Goal: Task Accomplishment & Management: Manage account settings

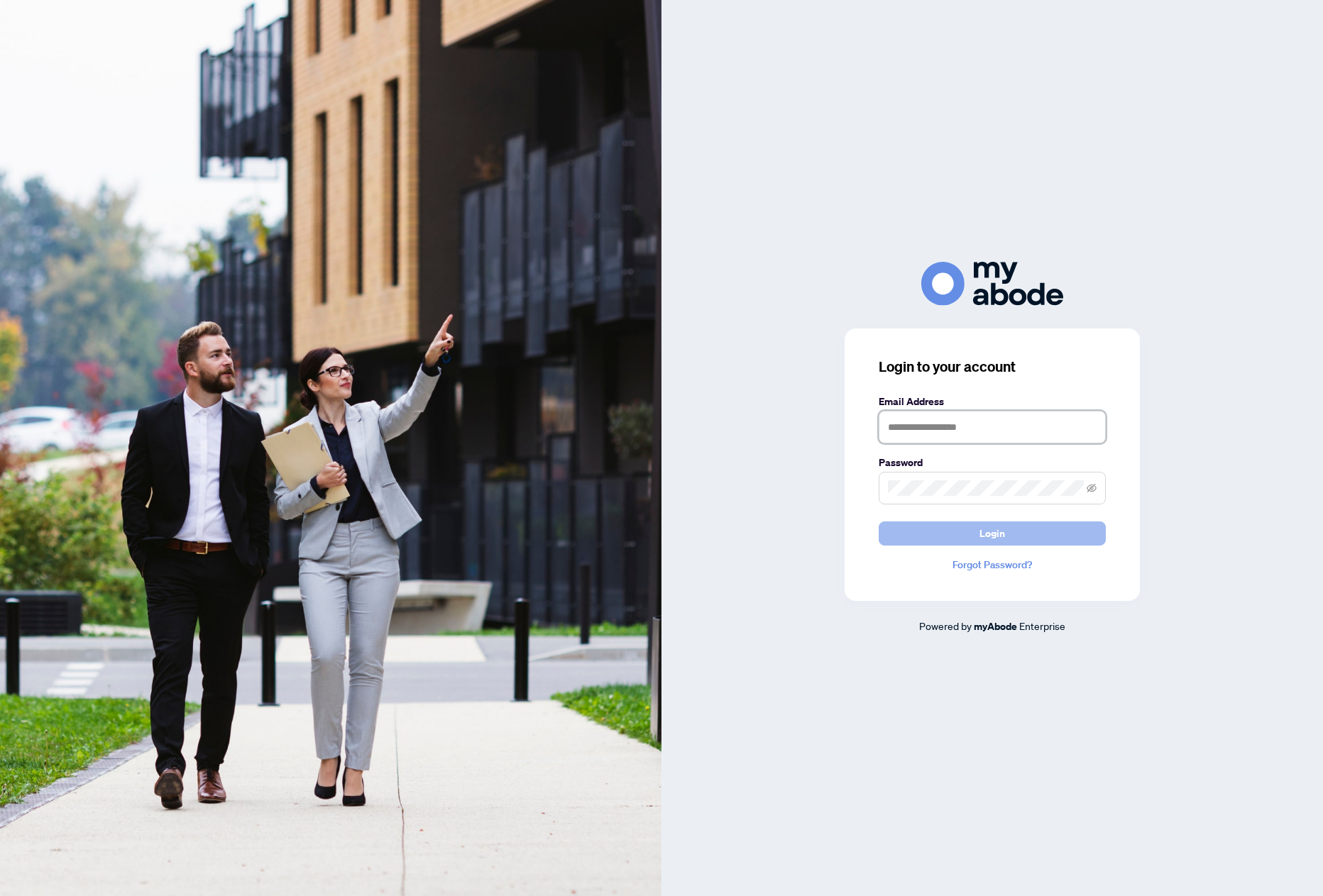
type input "**********"
click at [989, 528] on span "Login" at bounding box center [992, 533] width 26 height 23
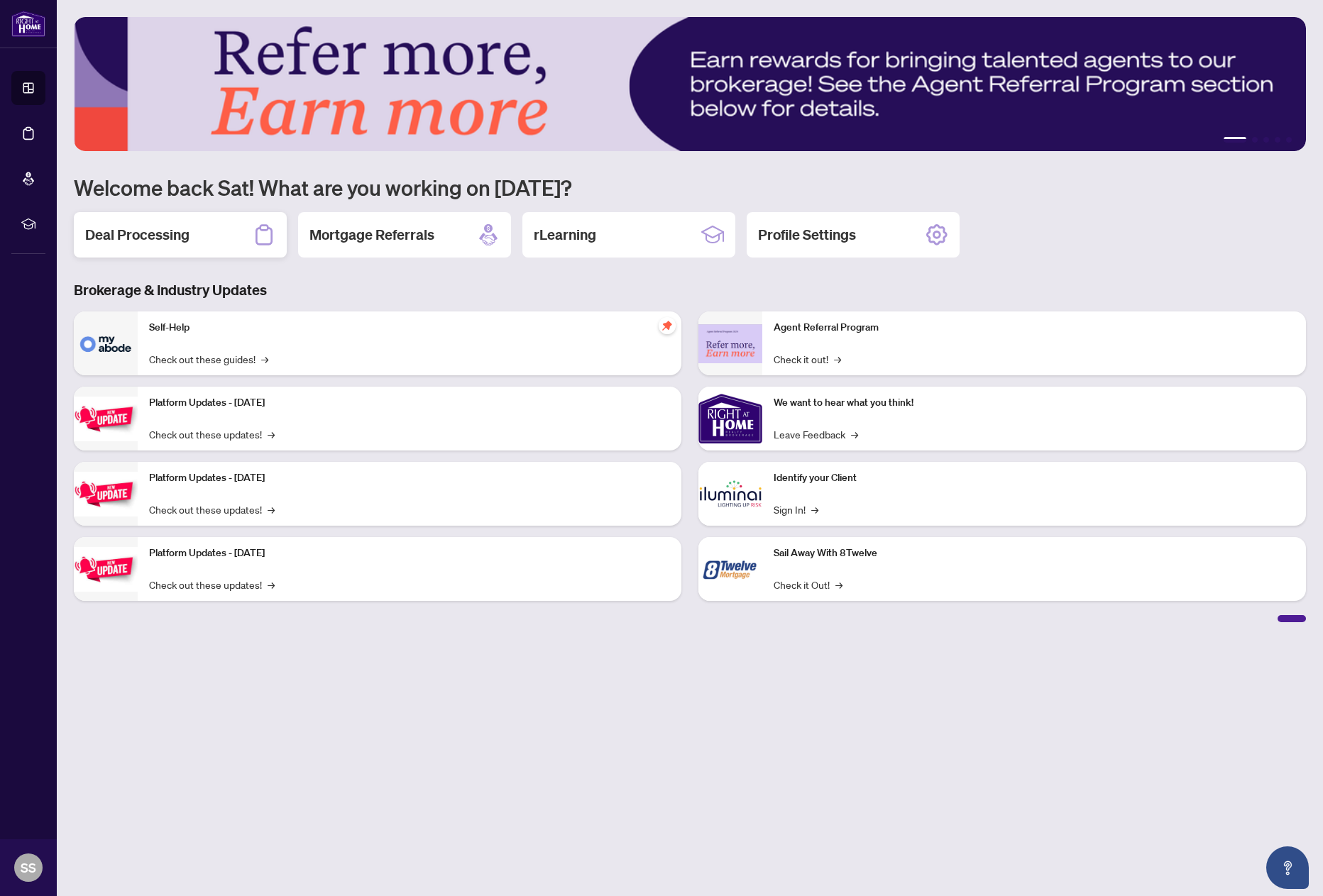
click at [150, 241] on h2 "Deal Processing" at bounding box center [138, 235] width 104 height 20
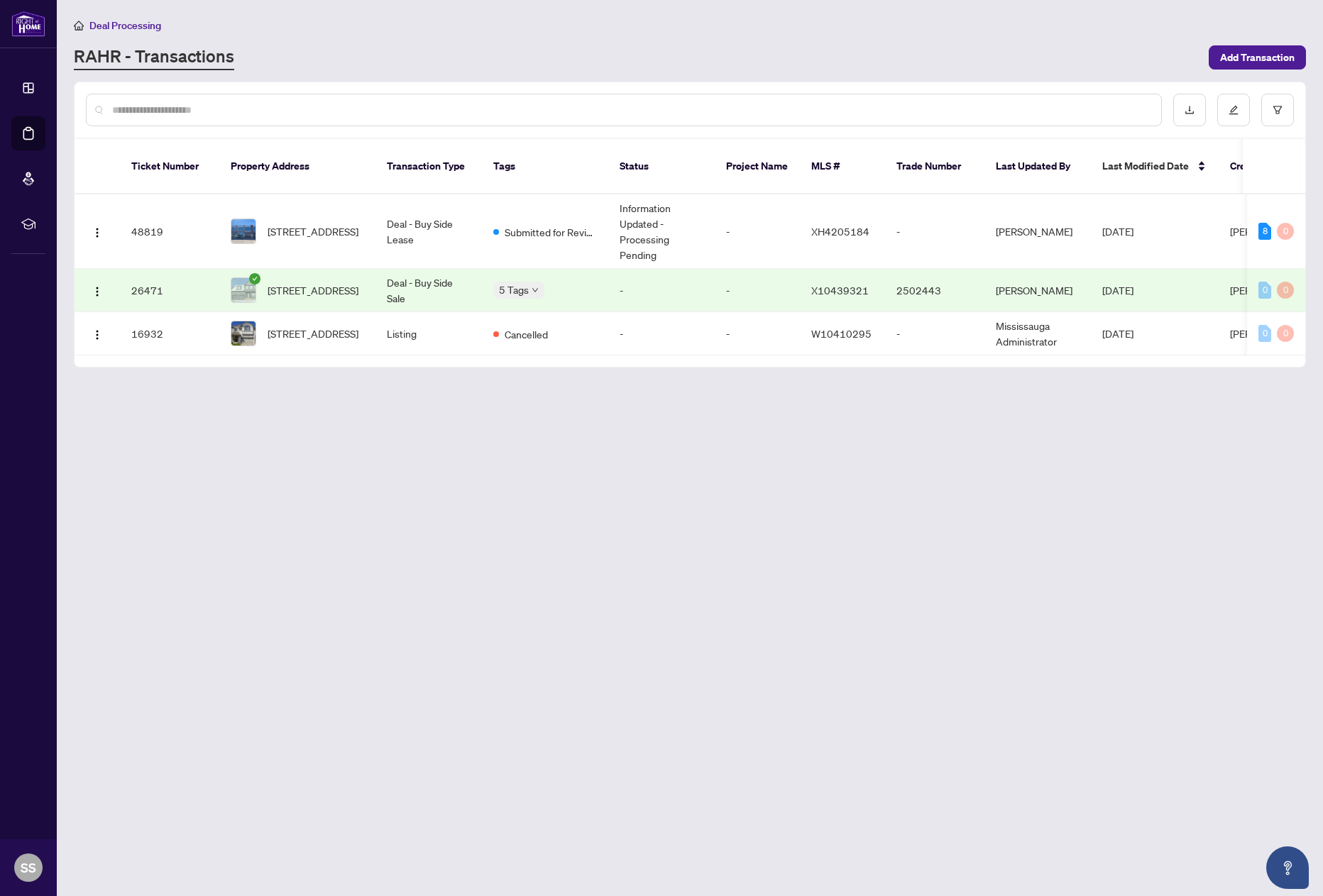
click at [872, 578] on main "Deal Processing [PERSON_NAME] - Transactions Add Transaction Ticket Number Prop…" at bounding box center [690, 448] width 1266 height 896
click at [552, 224] on span "Submitted for Review" at bounding box center [551, 232] width 92 height 16
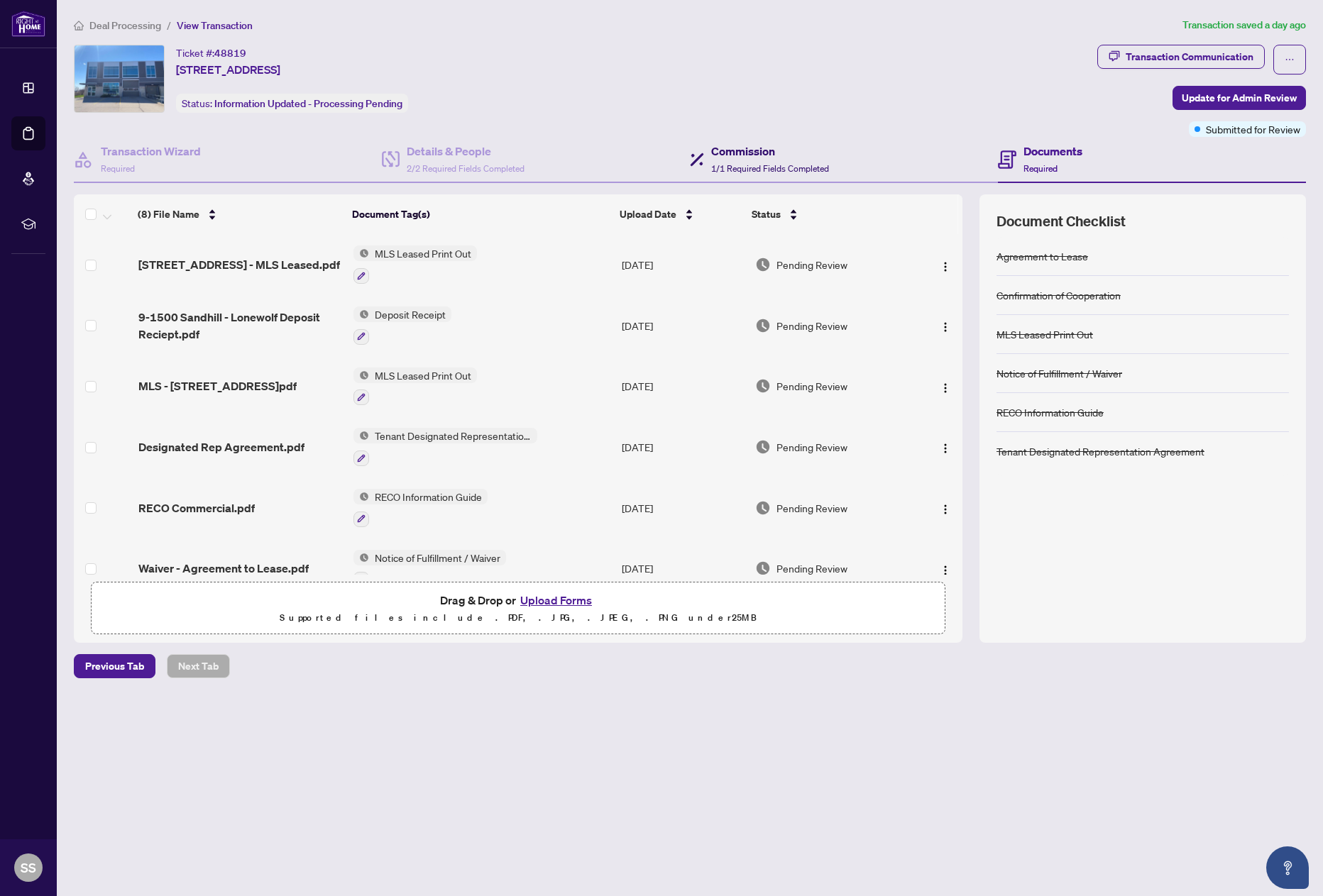
click at [780, 167] on span "1/1 Required Fields Completed" at bounding box center [770, 168] width 118 height 11
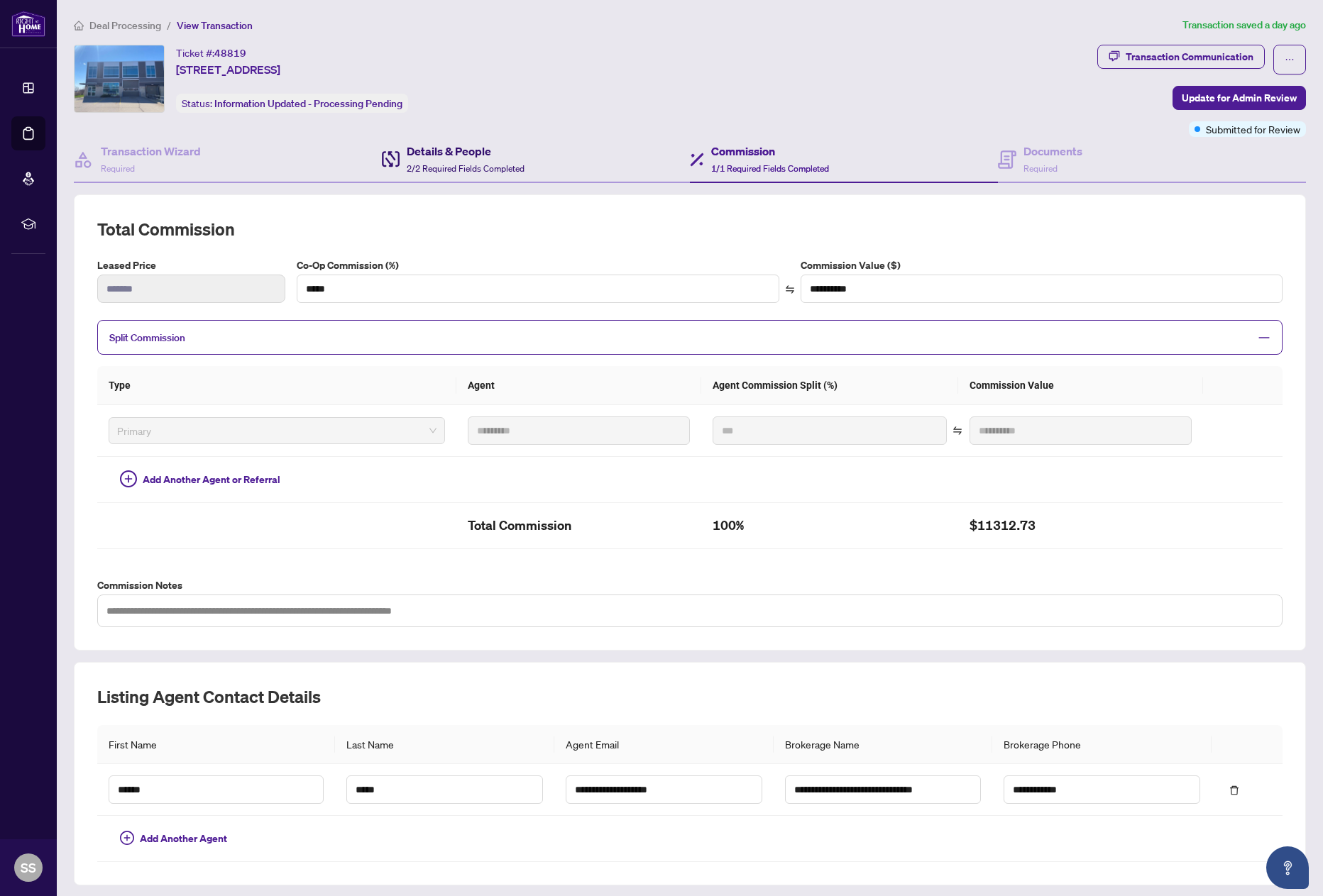
click at [501, 174] on div "Details & People 2/2 Required Fields Completed" at bounding box center [466, 159] width 118 height 33
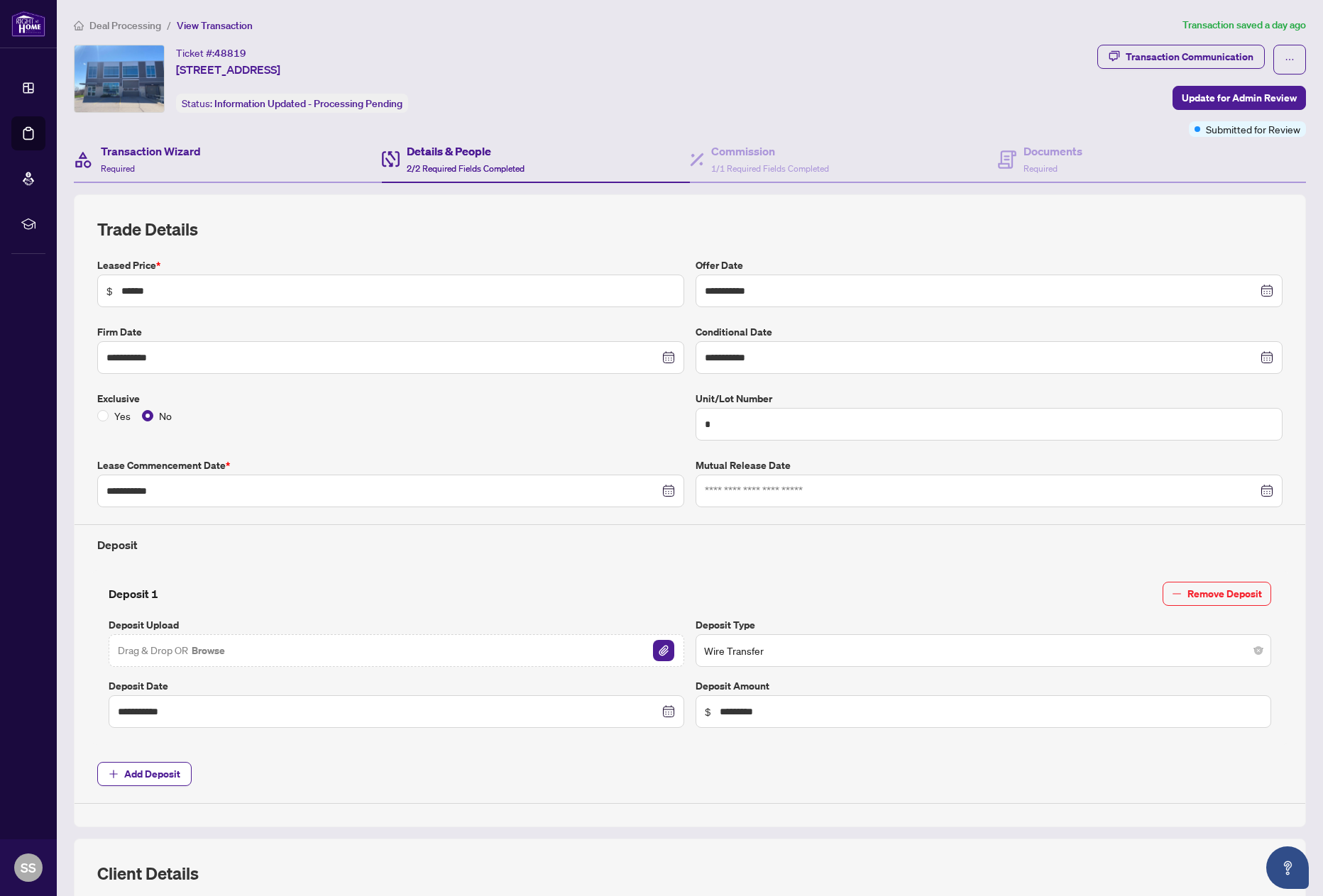
click at [225, 157] on div "Transaction Wizard Required" at bounding box center [227, 159] width 308 height 46
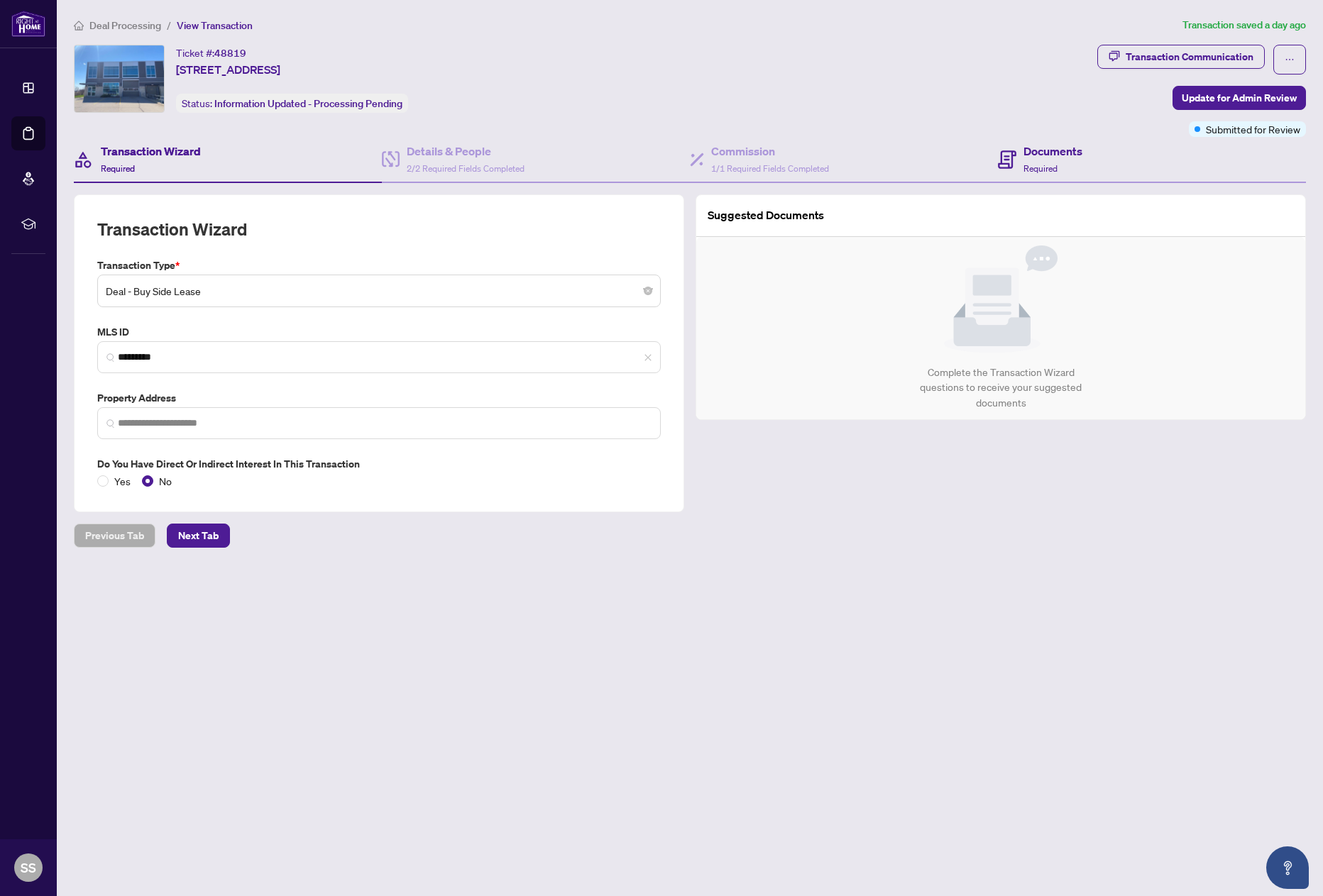
type input "**********"
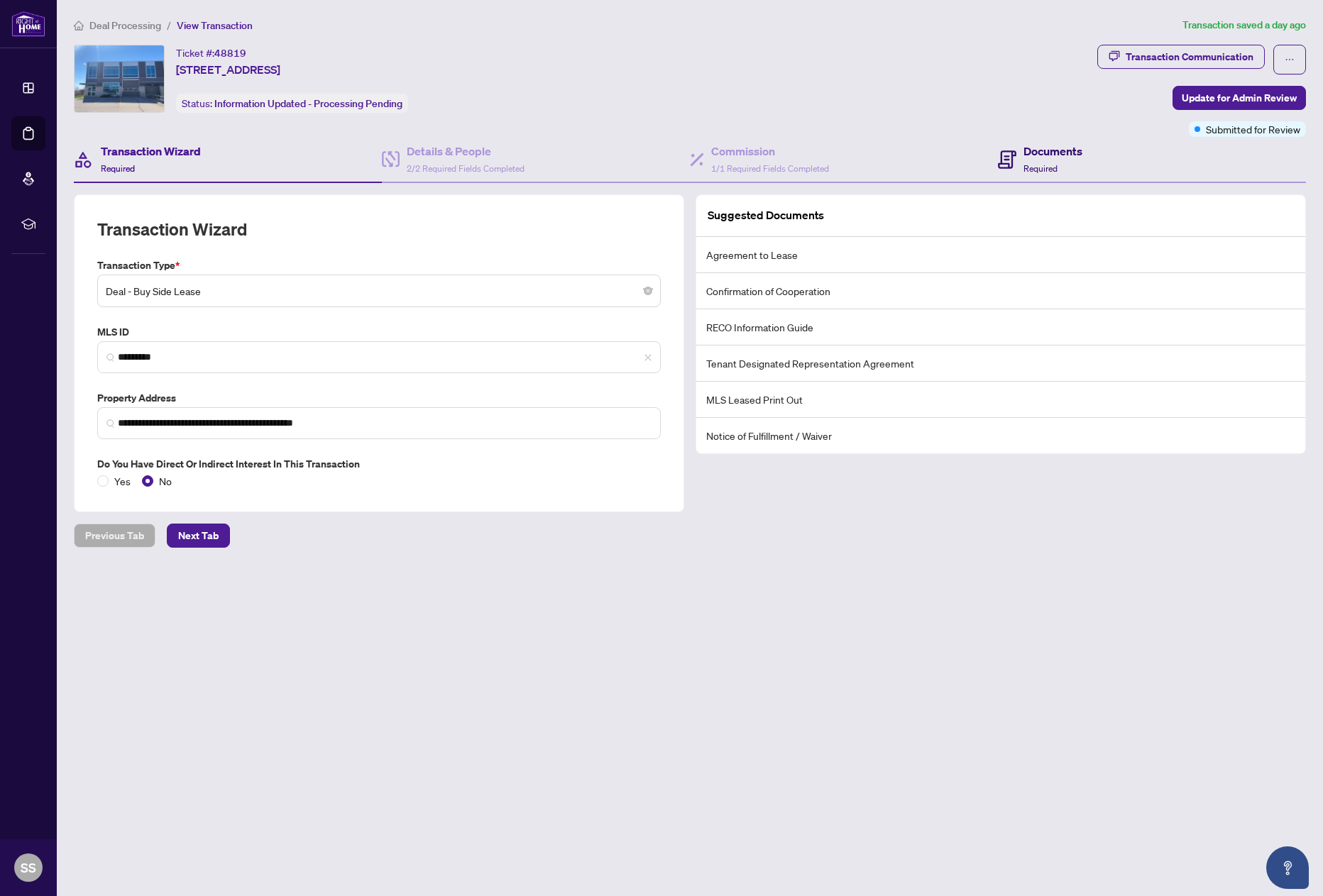
click at [1073, 162] on div "Documents Required" at bounding box center [1053, 159] width 59 height 33
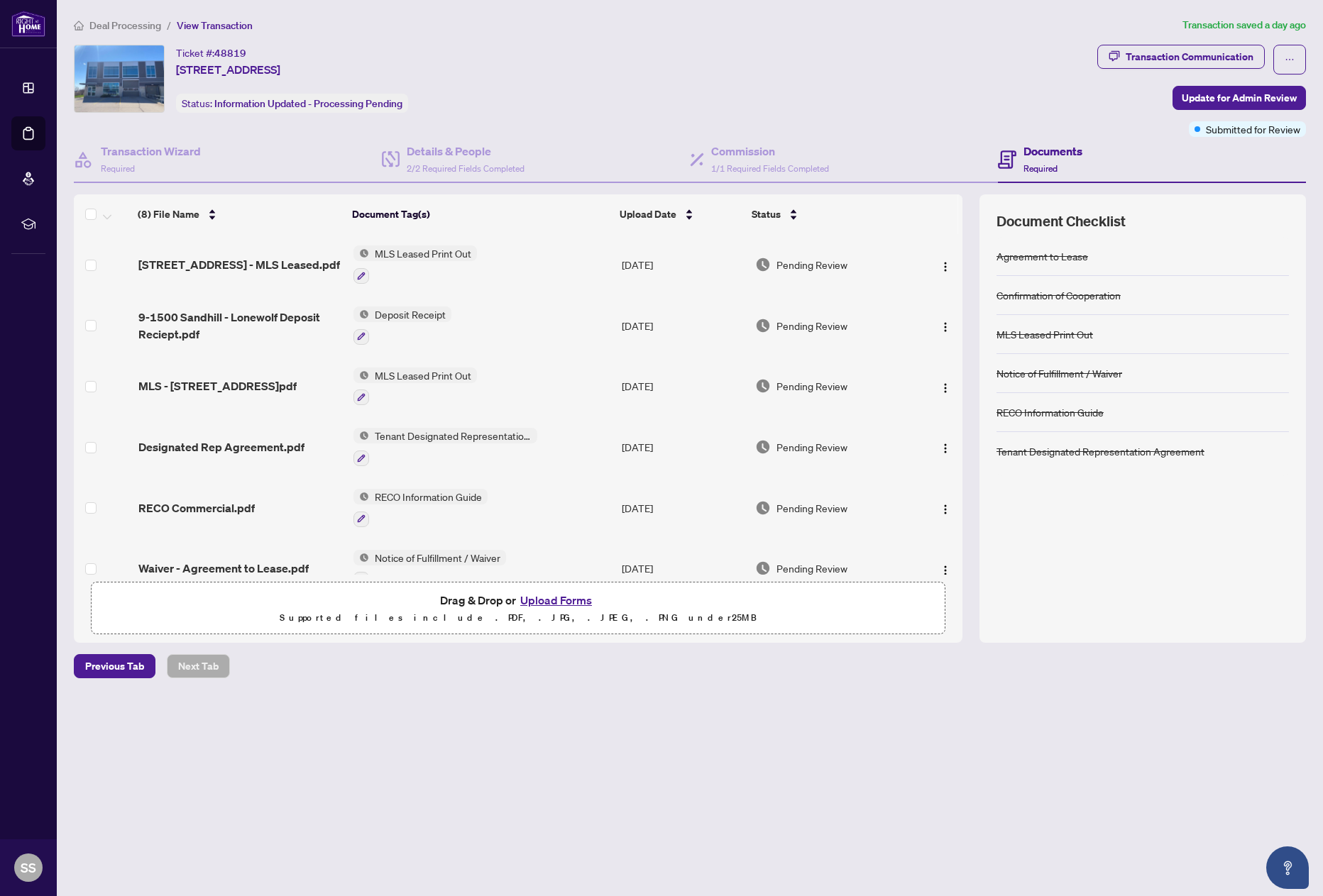
click at [116, 26] on span "Deal Processing" at bounding box center [125, 25] width 72 height 13
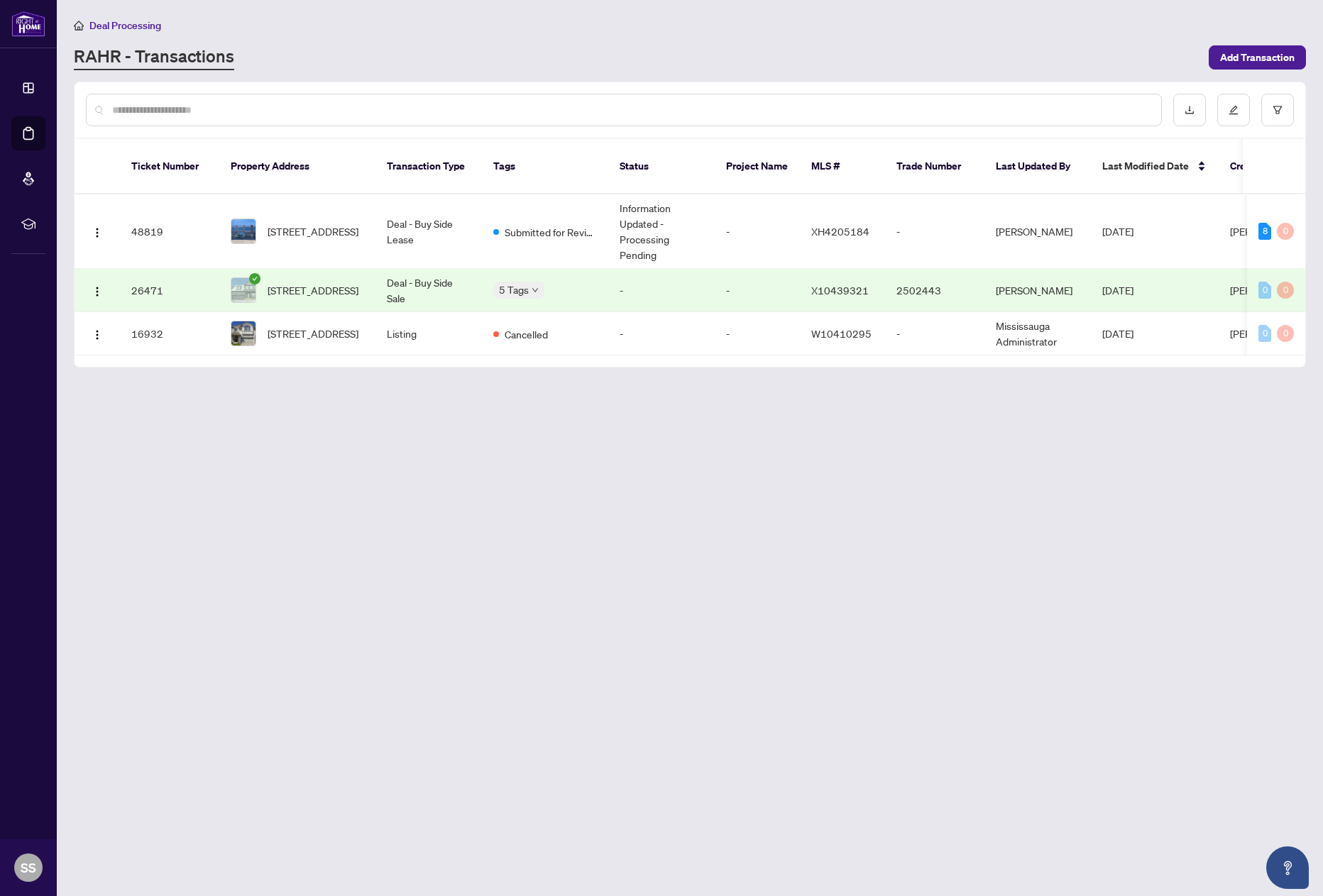
click at [720, 576] on main "Deal Processing [PERSON_NAME] - Transactions Add Transaction Ticket Number Prop…" at bounding box center [690, 448] width 1266 height 896
click at [340, 223] on span "[STREET_ADDRESS]" at bounding box center [313, 231] width 90 height 16
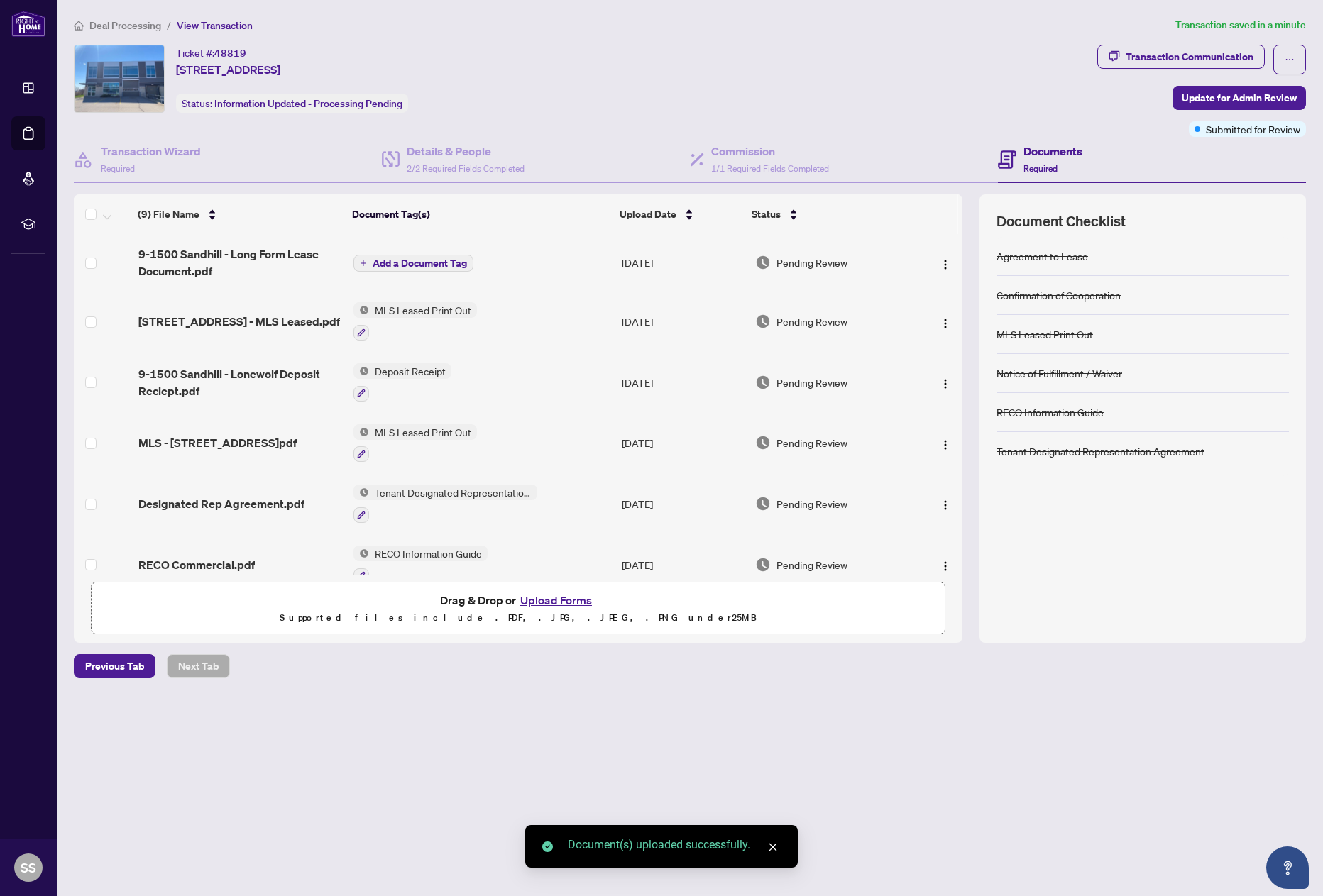
click at [426, 256] on button "Add a Document Tag" at bounding box center [413, 263] width 120 height 17
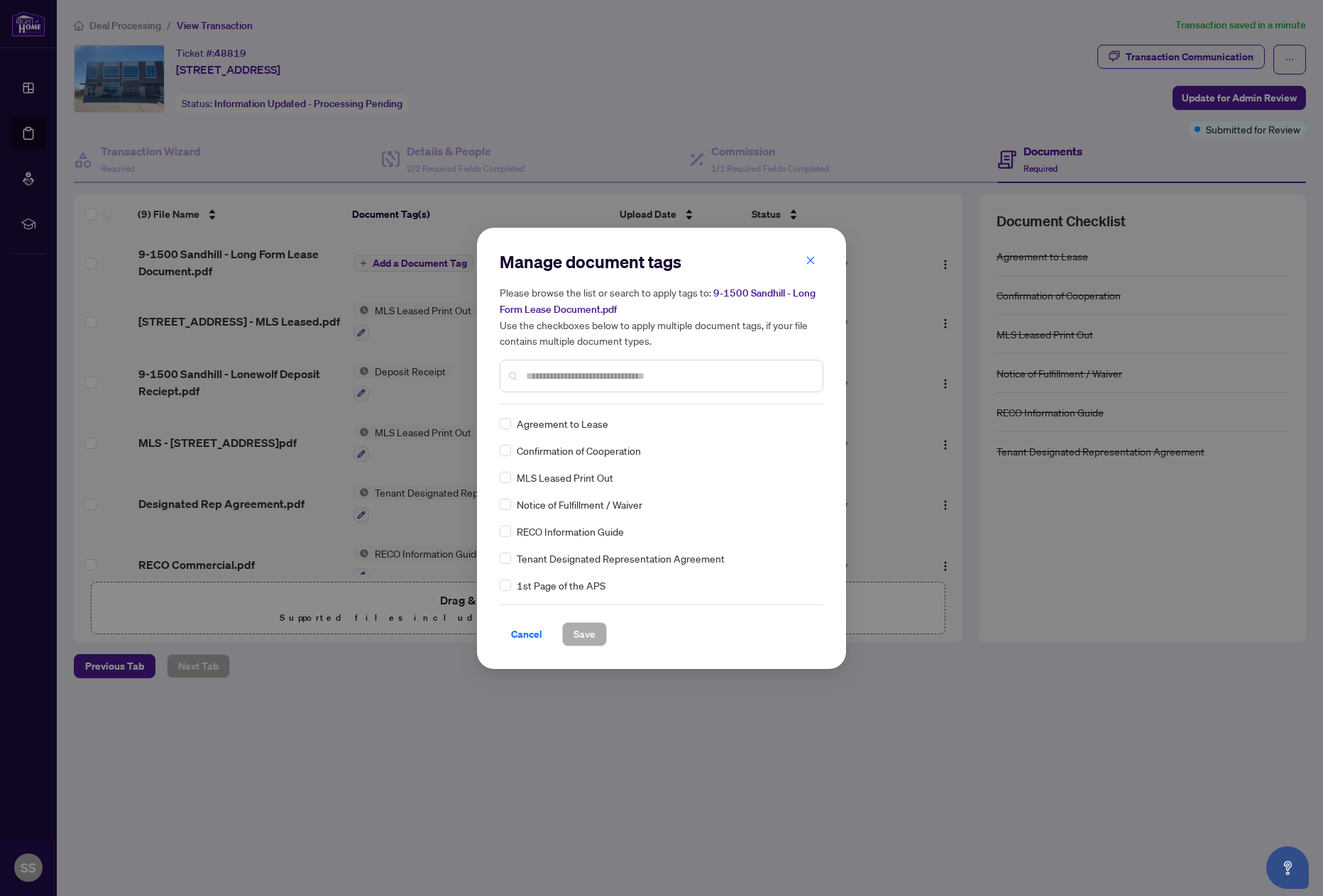
click at [511, 422] on div "Agreement to Lease" at bounding box center [657, 424] width 315 height 16
click at [582, 627] on span "Save" at bounding box center [584, 634] width 22 height 23
